Goal: Information Seeking & Learning: Check status

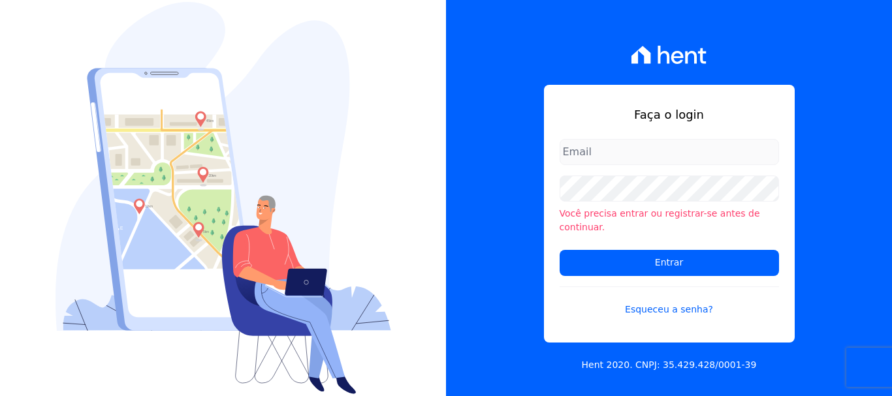
type input "documentos@fronteimoveis.com.br"
click at [696, 153] on input "documentos@fronteimoveis.com.br" at bounding box center [669, 152] width 219 height 26
click at [701, 272] on form "documentos@fronteimoveis.com.br Você precisa entrar ou registrar-se antes de co…" at bounding box center [669, 235] width 219 height 193
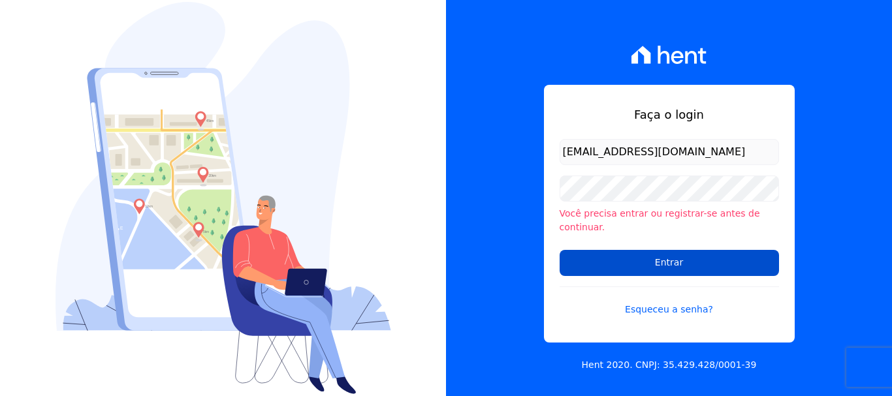
click at [693, 259] on input "Entrar" at bounding box center [669, 263] width 219 height 26
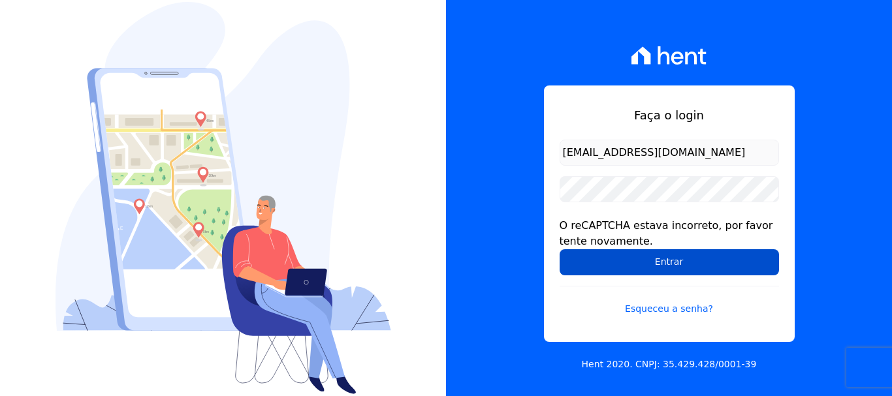
click at [678, 272] on input "Entrar" at bounding box center [669, 262] width 219 height 26
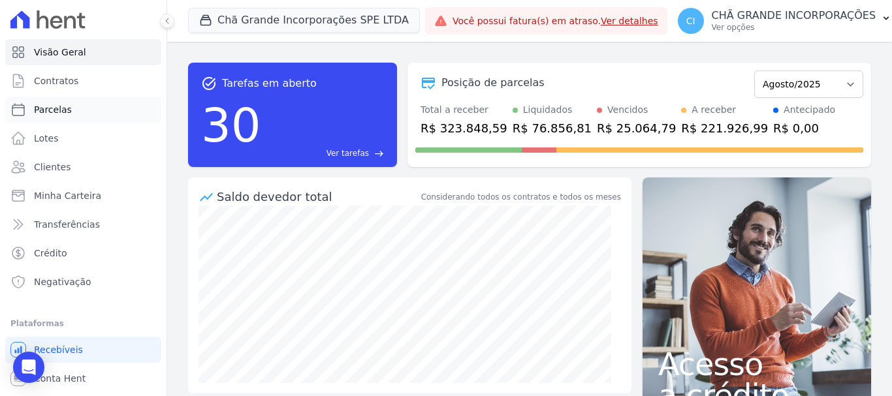
click at [65, 117] on link "Parcelas" at bounding box center [83, 110] width 156 height 26
select select
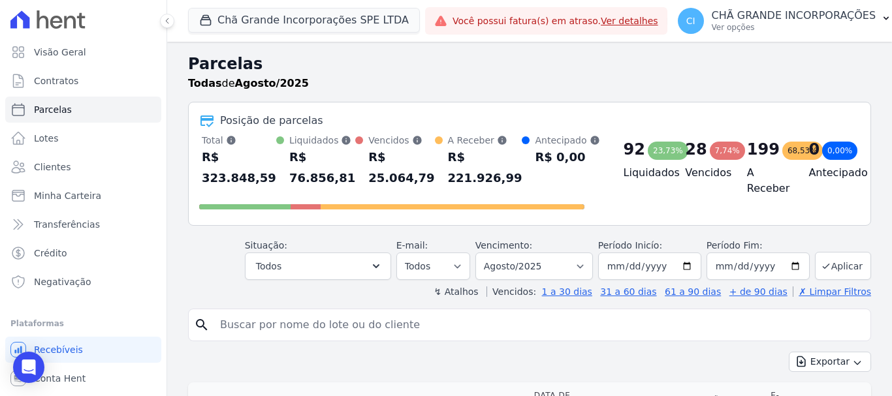
click at [420, 325] on input "search" at bounding box center [538, 325] width 653 height 26
paste input "[PERSON_NAME]"
type input "[PERSON_NAME]"
select select
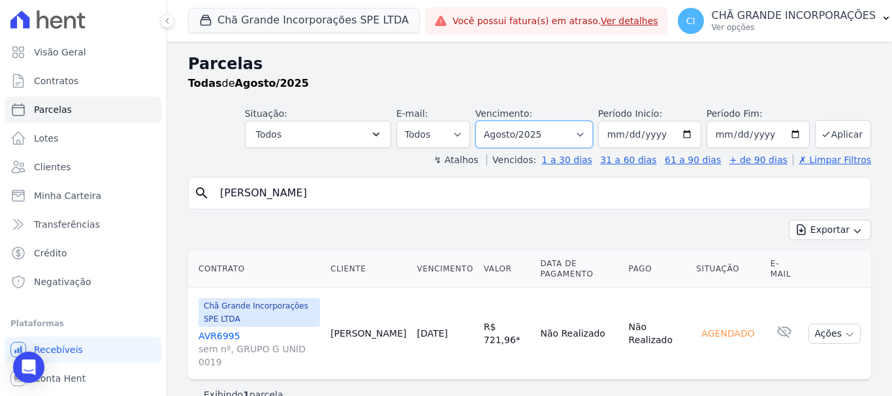
click at [528, 133] on select "Filtrar por período ──────── Todos os meses Outubro/2019 Novembro/2019 Dezembro…" at bounding box center [534, 134] width 118 height 27
select select "07/2025"
click at [494, 121] on select "Filtrar por período ──────── Todos os meses Outubro/2019 Novembro/2019 Dezembro…" at bounding box center [534, 134] width 118 height 27
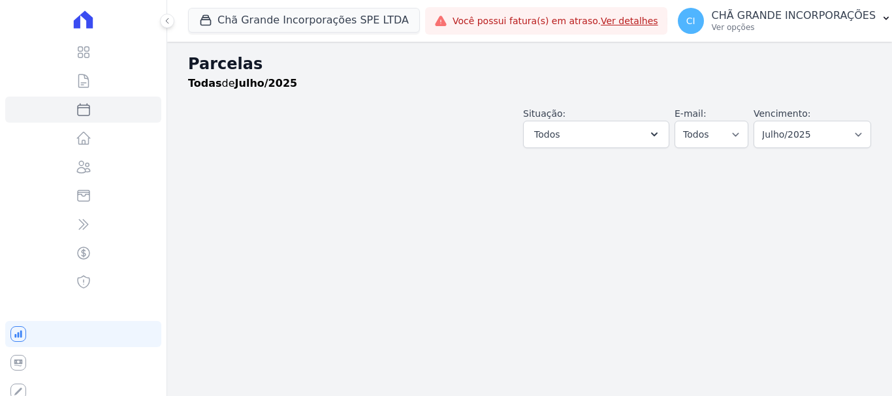
select select
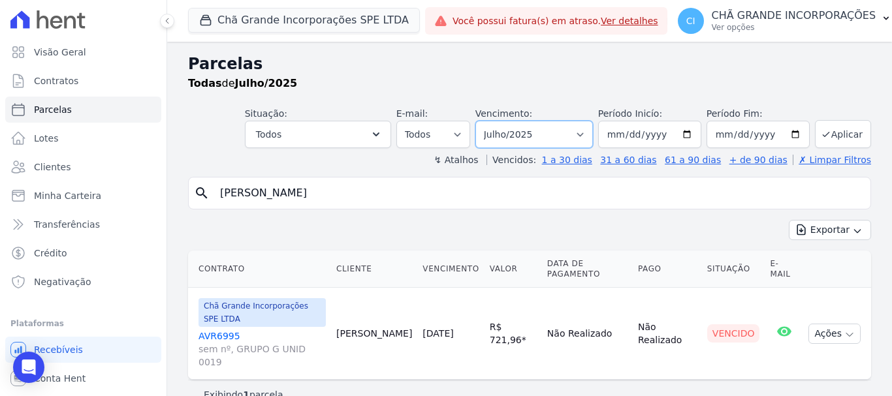
click at [528, 138] on select "Filtrar por período ──────── Todos os meses Outubro/2019 Novembro/2019 Dezembro…" at bounding box center [534, 134] width 118 height 27
select select "06/2025"
click at [494, 121] on select "Filtrar por período ──────── Todos os meses Outubro/2019 Novembro/2019 Dezembro…" at bounding box center [534, 134] width 118 height 27
select select
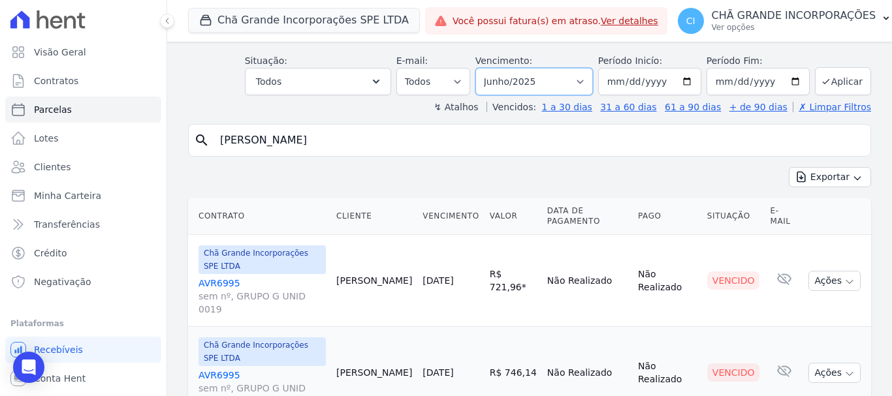
click at [515, 79] on select "Filtrar por período ──────── Todos os meses Outubro/2019 Novembro/2019 Dezembro…" at bounding box center [534, 81] width 118 height 27
select select "05/2025"
click at [484, 68] on select "Filtrar por período ──────── Todos os meses Outubro/2019 Novembro/2019 Dezembro…" at bounding box center [534, 81] width 118 height 27
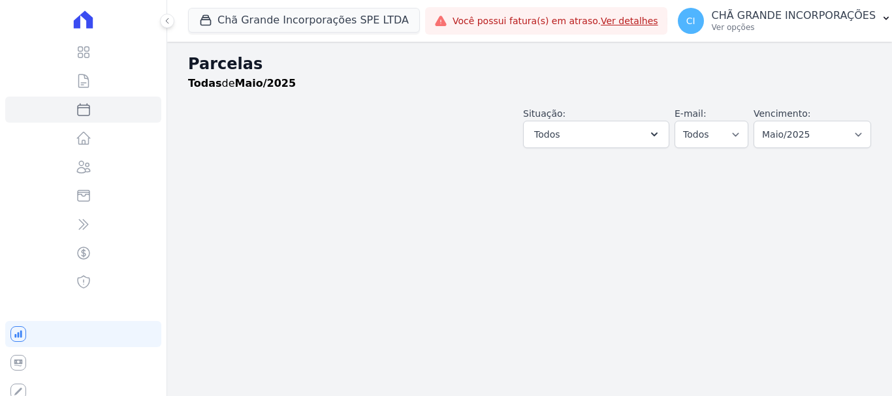
select select
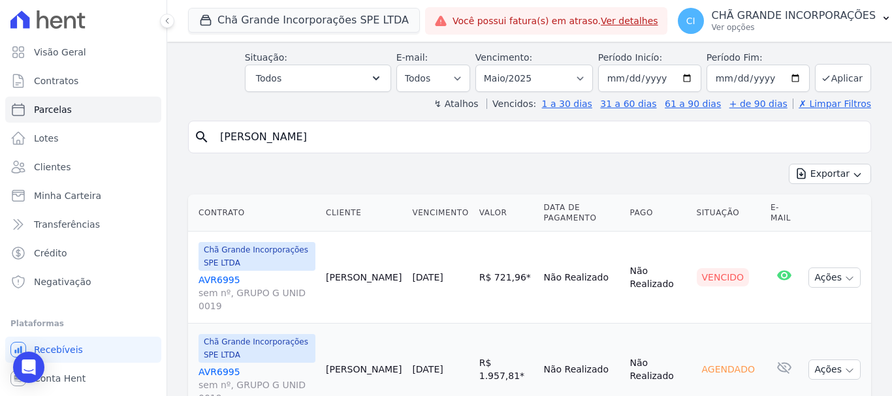
scroll to position [24, 0]
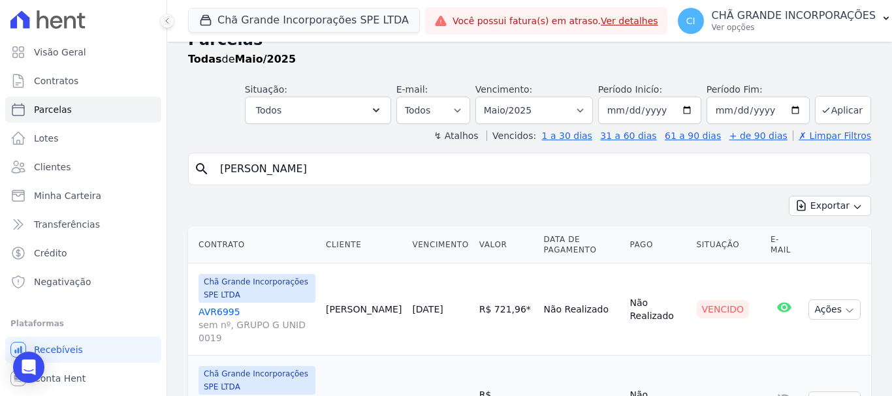
click at [532, 125] on header "Parcelas Todas de Maio/2025 Situação: Agendado Em Aberto Pago Processando Cance…" at bounding box center [529, 85] width 683 height 114
click at [532, 114] on select "Filtrar por período ──────── Todos os meses Outubro/2019 Novembro/2019 Dezembro…" at bounding box center [534, 110] width 118 height 27
select select "04/2025"
click at [484, 97] on select "Filtrar por período ──────── Todos os meses Outubro/2019 Novembro/2019 Dezembro…" at bounding box center [534, 110] width 118 height 27
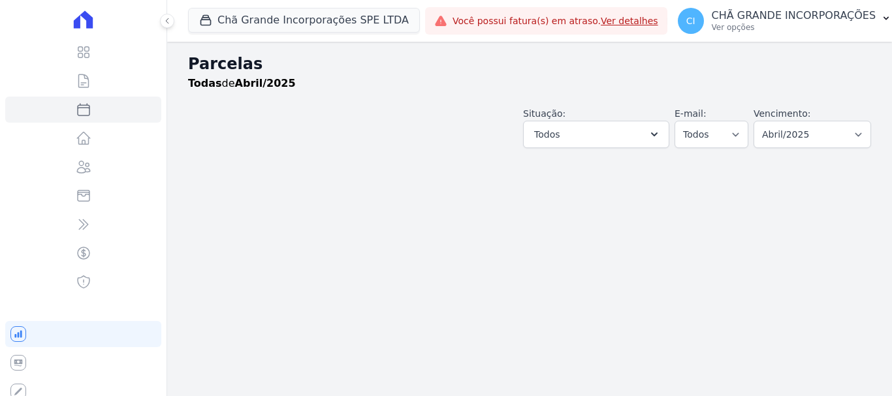
select select
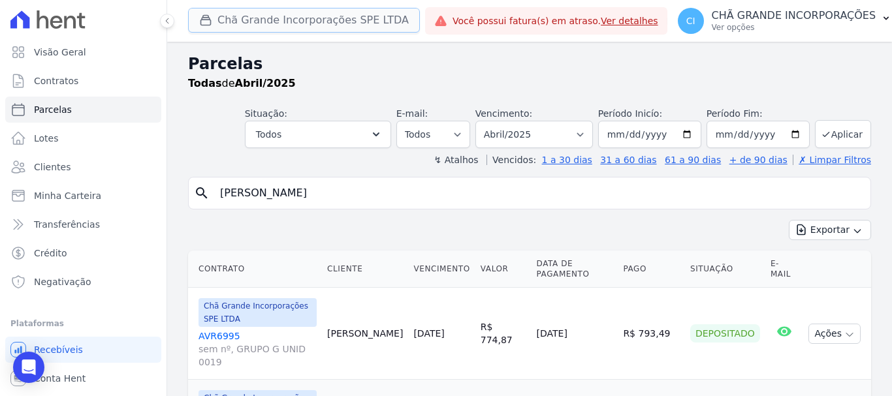
click at [330, 23] on button "Chã Grande Incorporações SPE LTDA" at bounding box center [304, 20] width 232 height 25
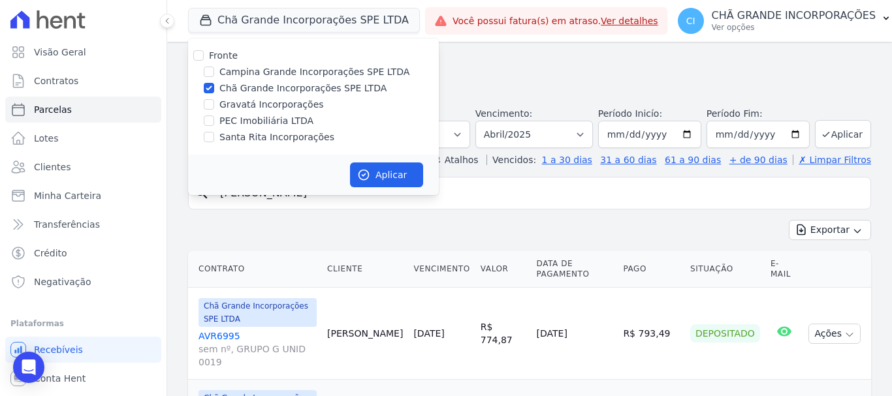
click at [588, 75] on h2 "Parcelas" at bounding box center [529, 64] width 683 height 24
